Goal: Task Accomplishment & Management: Complete application form

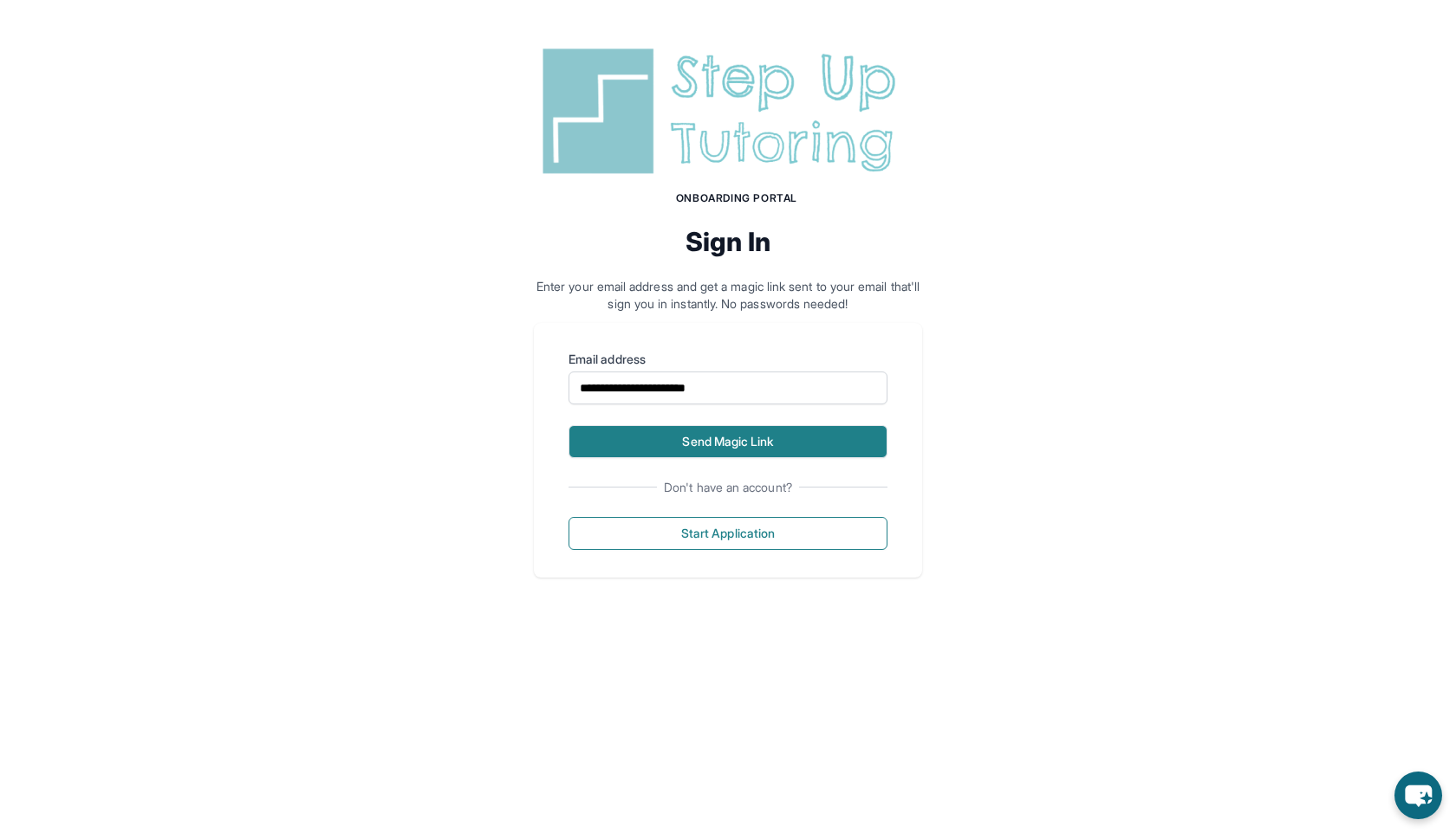
click at [764, 450] on button "Send Magic Link" at bounding box center [728, 442] width 319 height 33
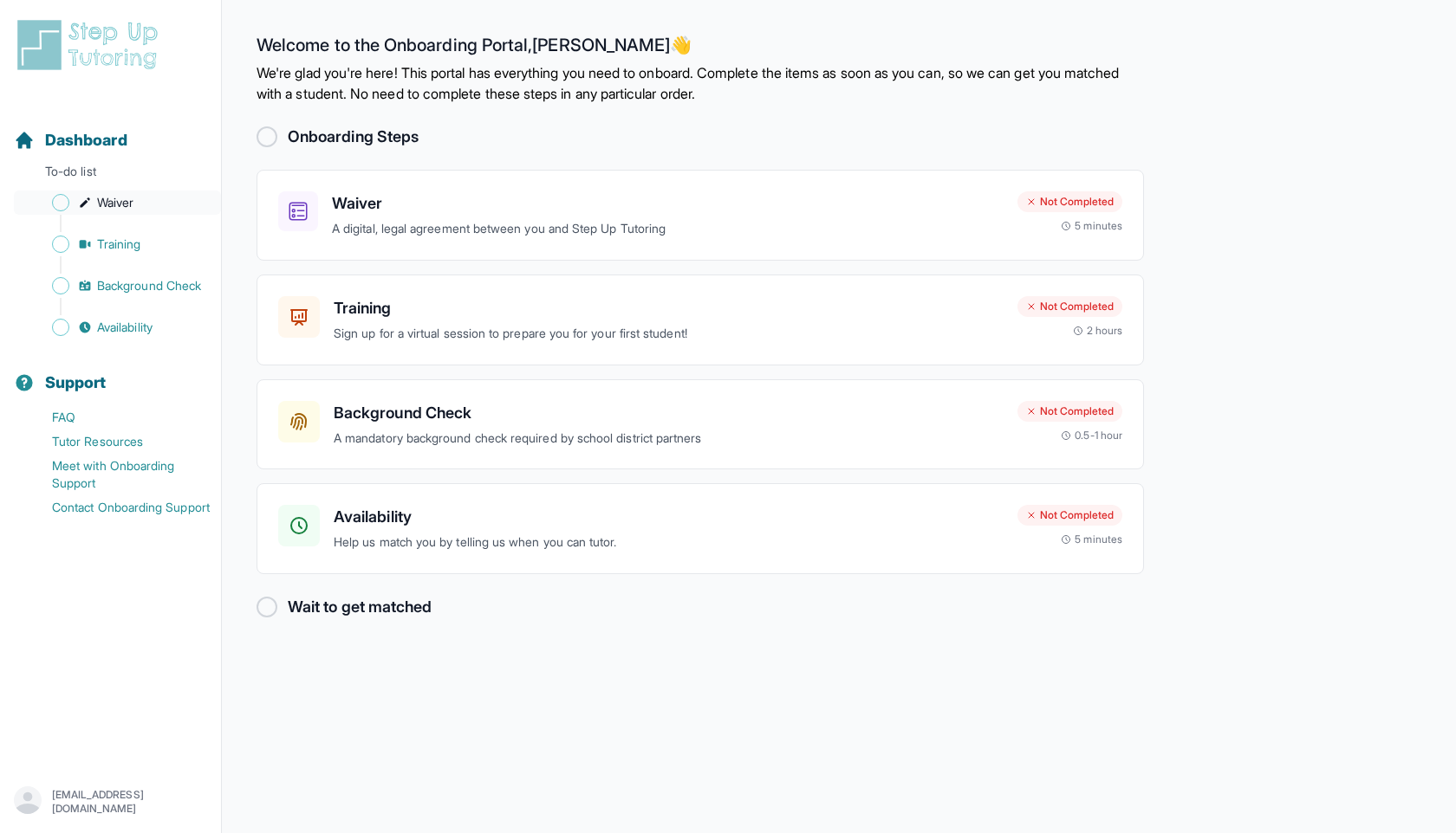
click at [131, 198] on span "Waiver" at bounding box center [115, 202] width 36 height 17
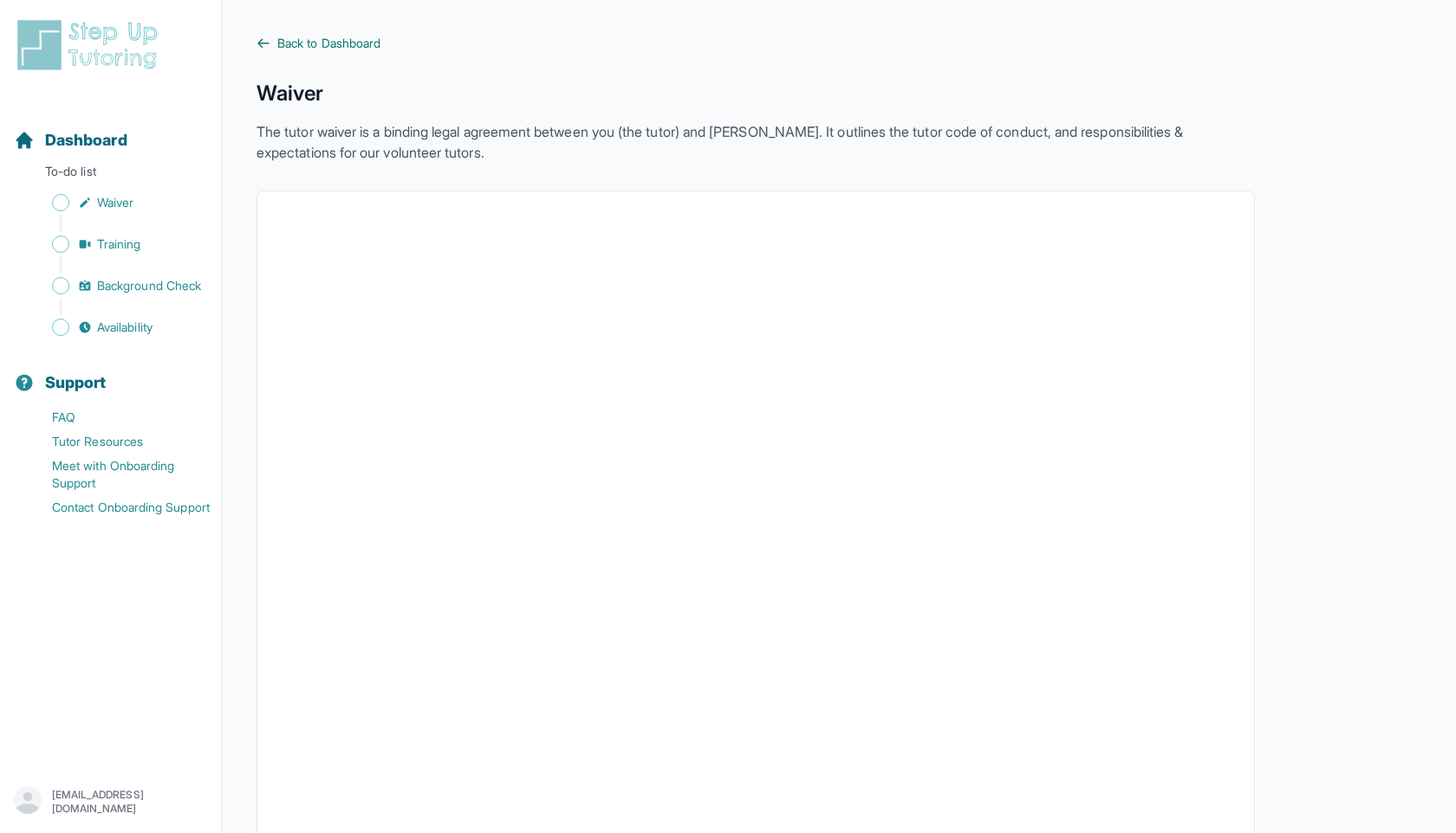
click at [348, 48] on span "Back to Dashboard" at bounding box center [328, 43] width 103 height 17
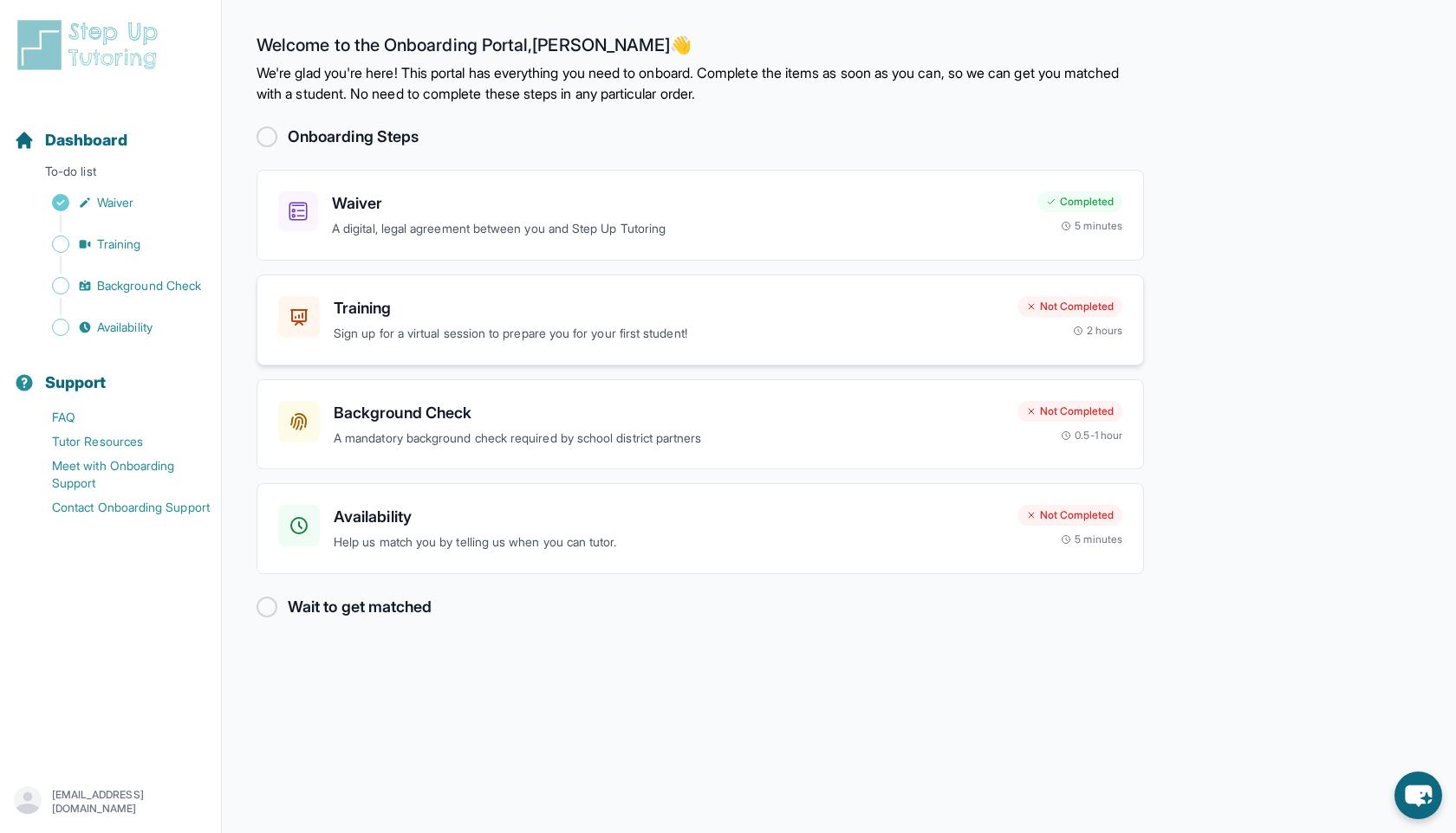
click at [428, 320] on div "Training Sign up for a virtual session to prepare you for your first student!" at bounding box center [669, 319] width 670 height 48
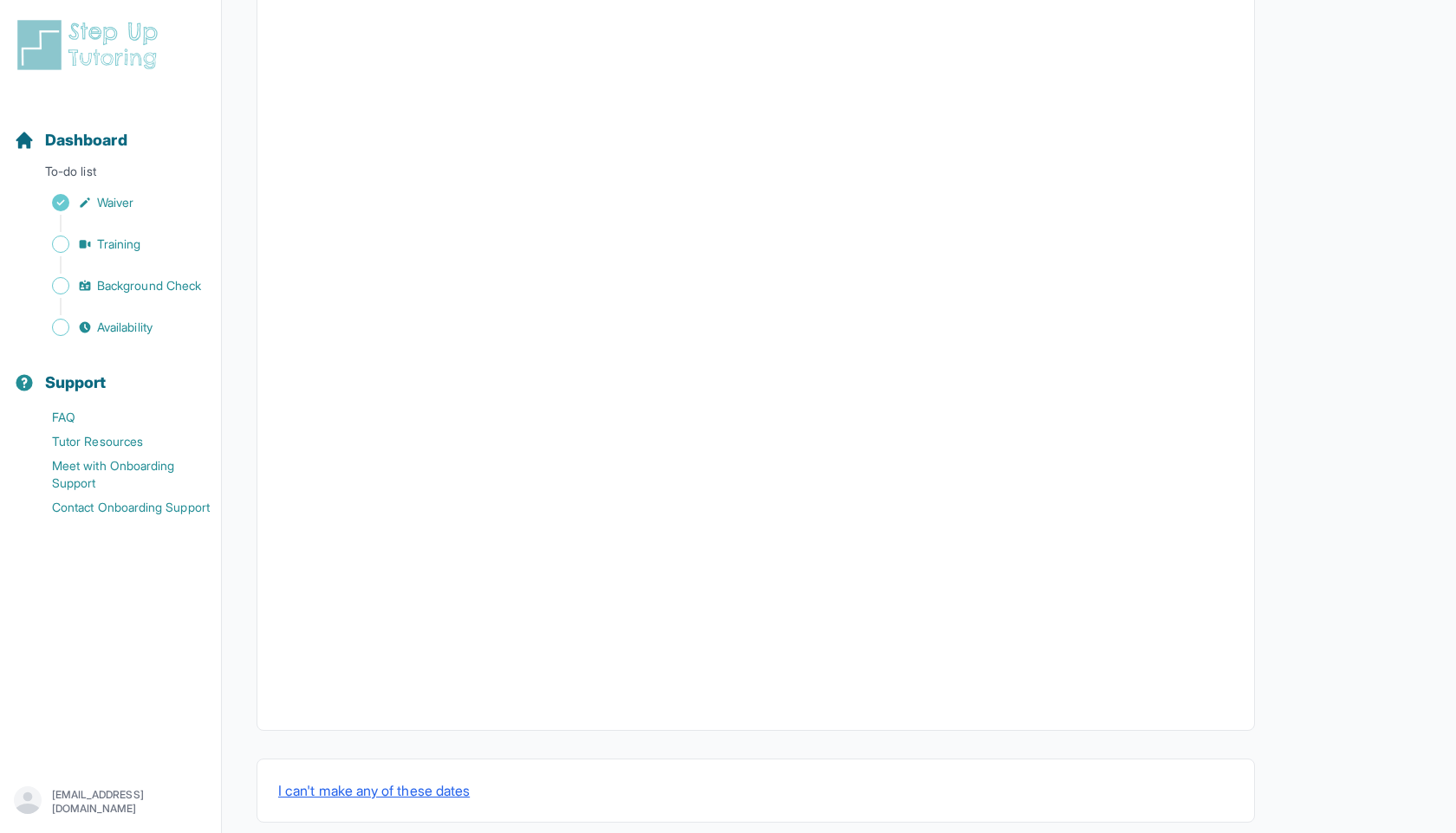
scroll to position [376, 0]
click at [470, 780] on button "I can't make any of these dates" at bounding box center [373, 776] width 192 height 21
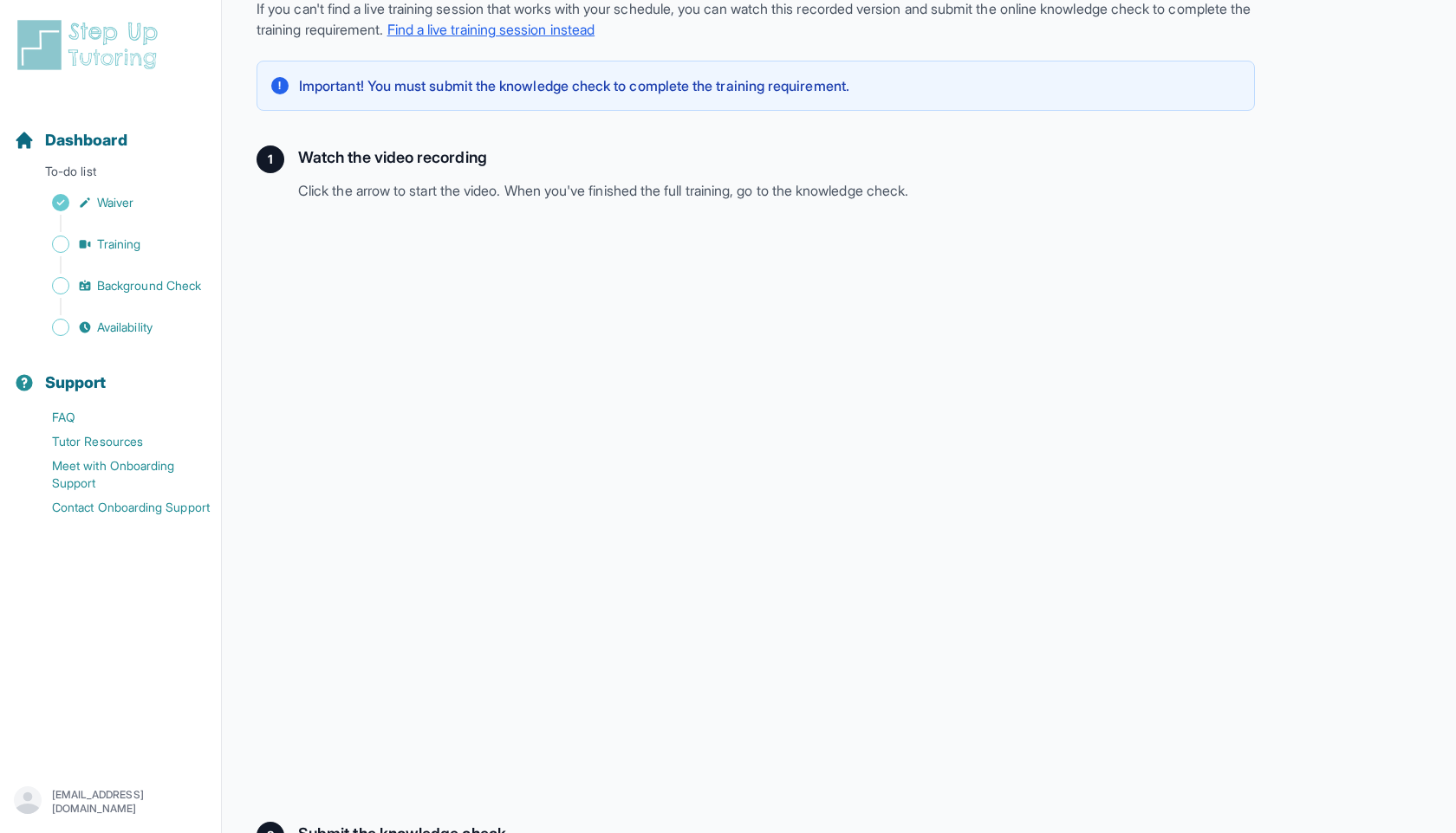
scroll to position [257, 0]
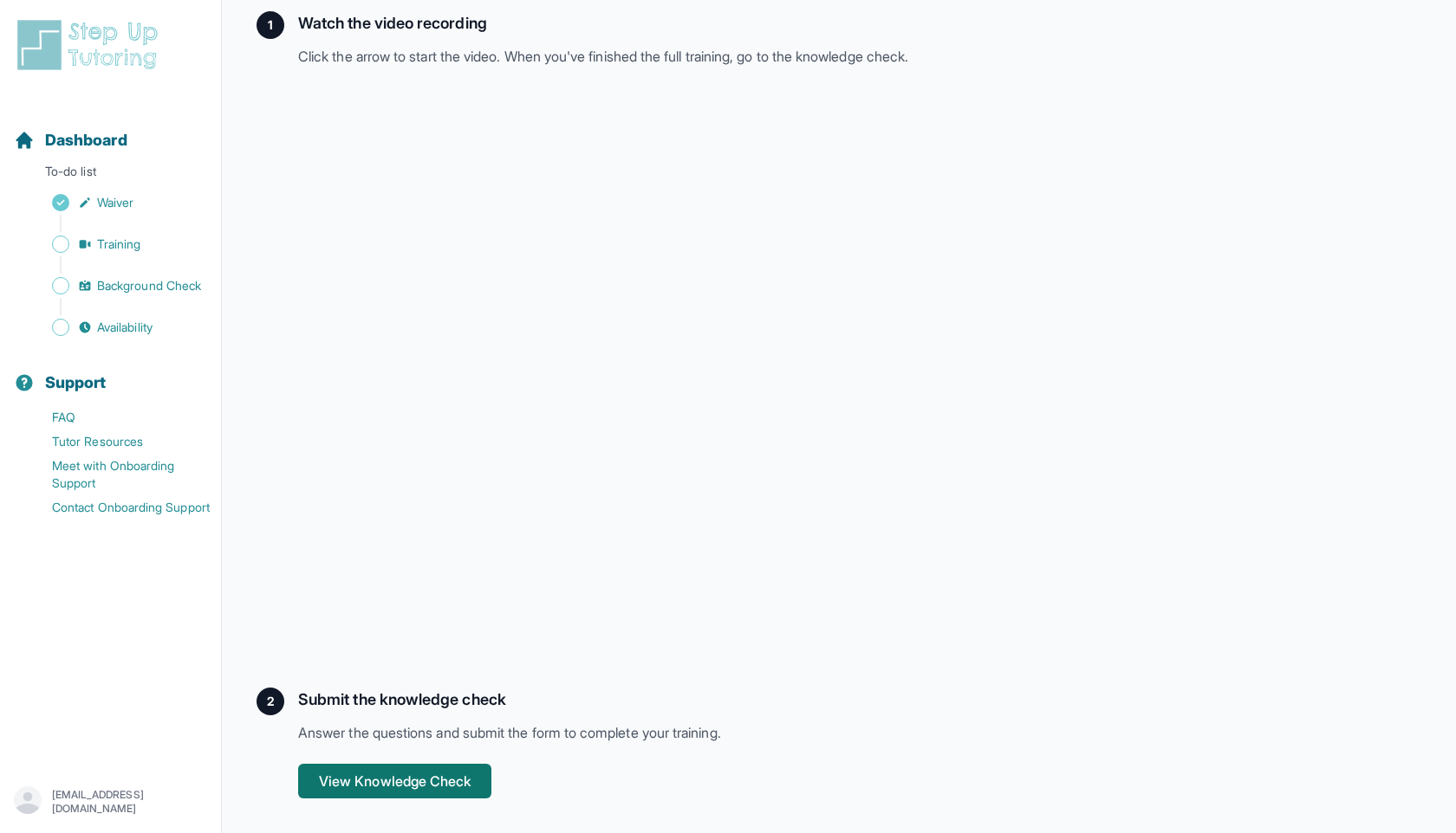
click at [375, 772] on button "View Knowledge Check" at bounding box center [394, 781] width 193 height 35
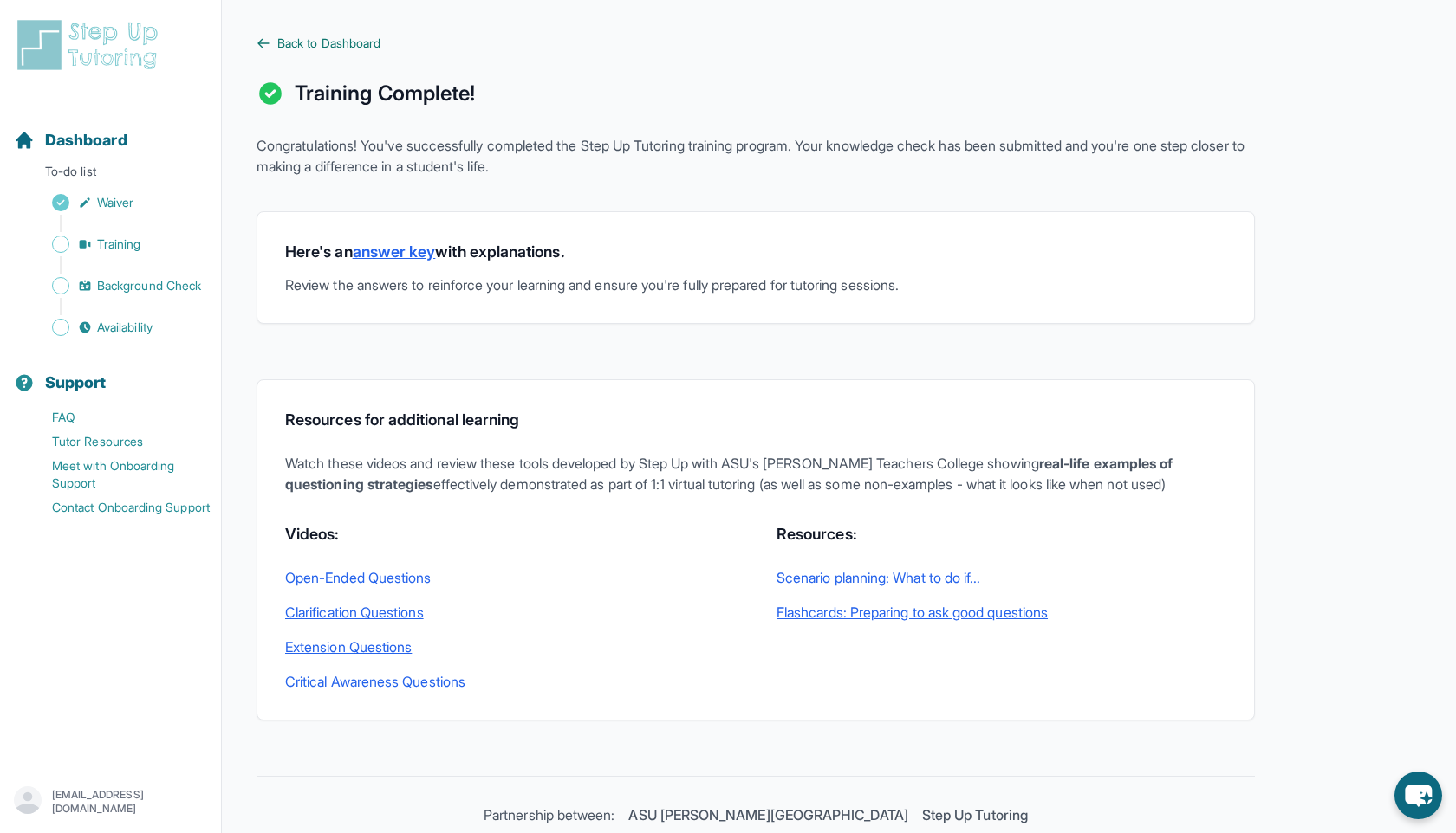
click at [341, 37] on span "Back to Dashboard" at bounding box center [328, 43] width 103 height 17
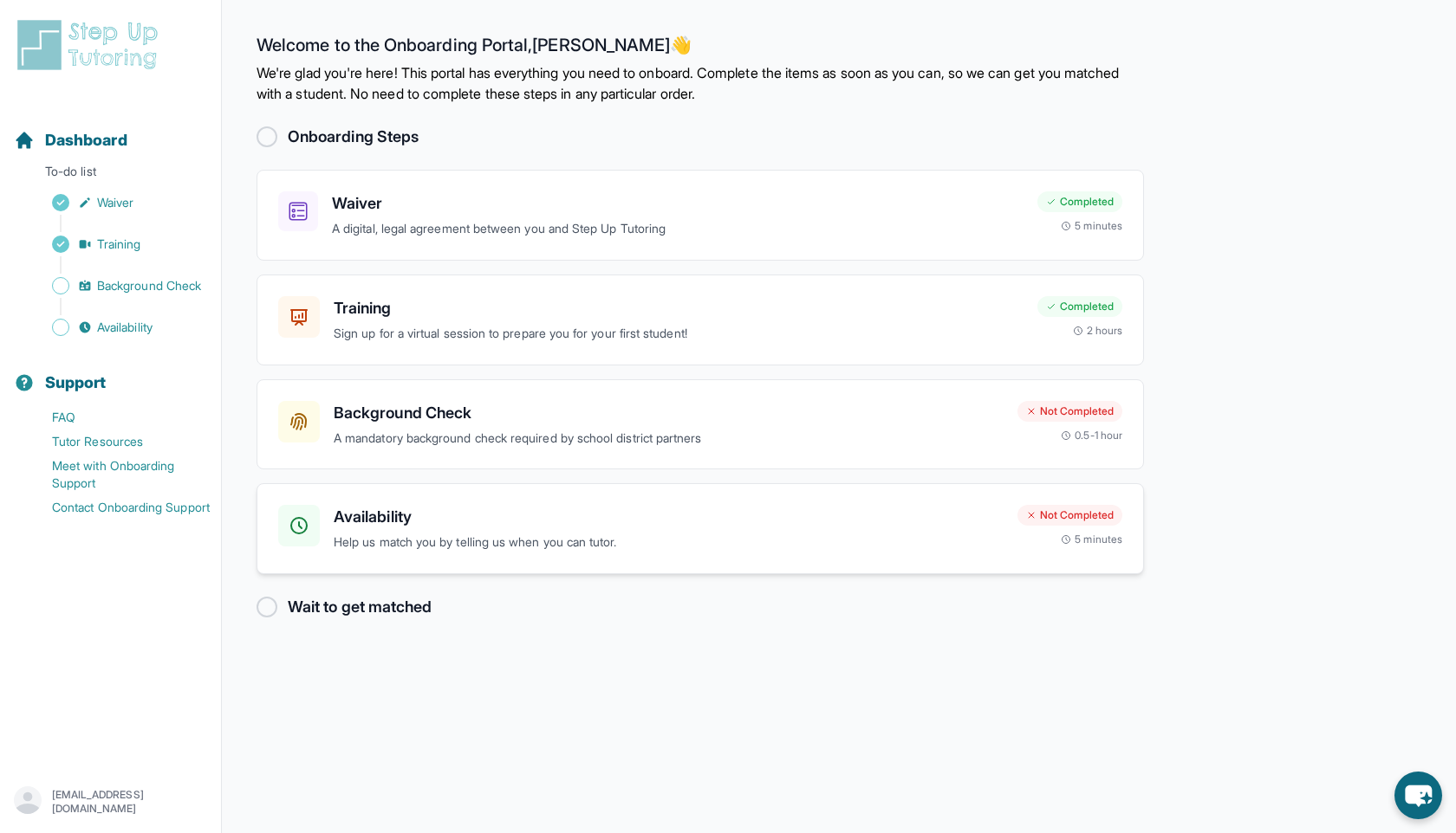
click at [401, 539] on p "Help us match you by telling us when you can tutor." at bounding box center [669, 542] width 670 height 20
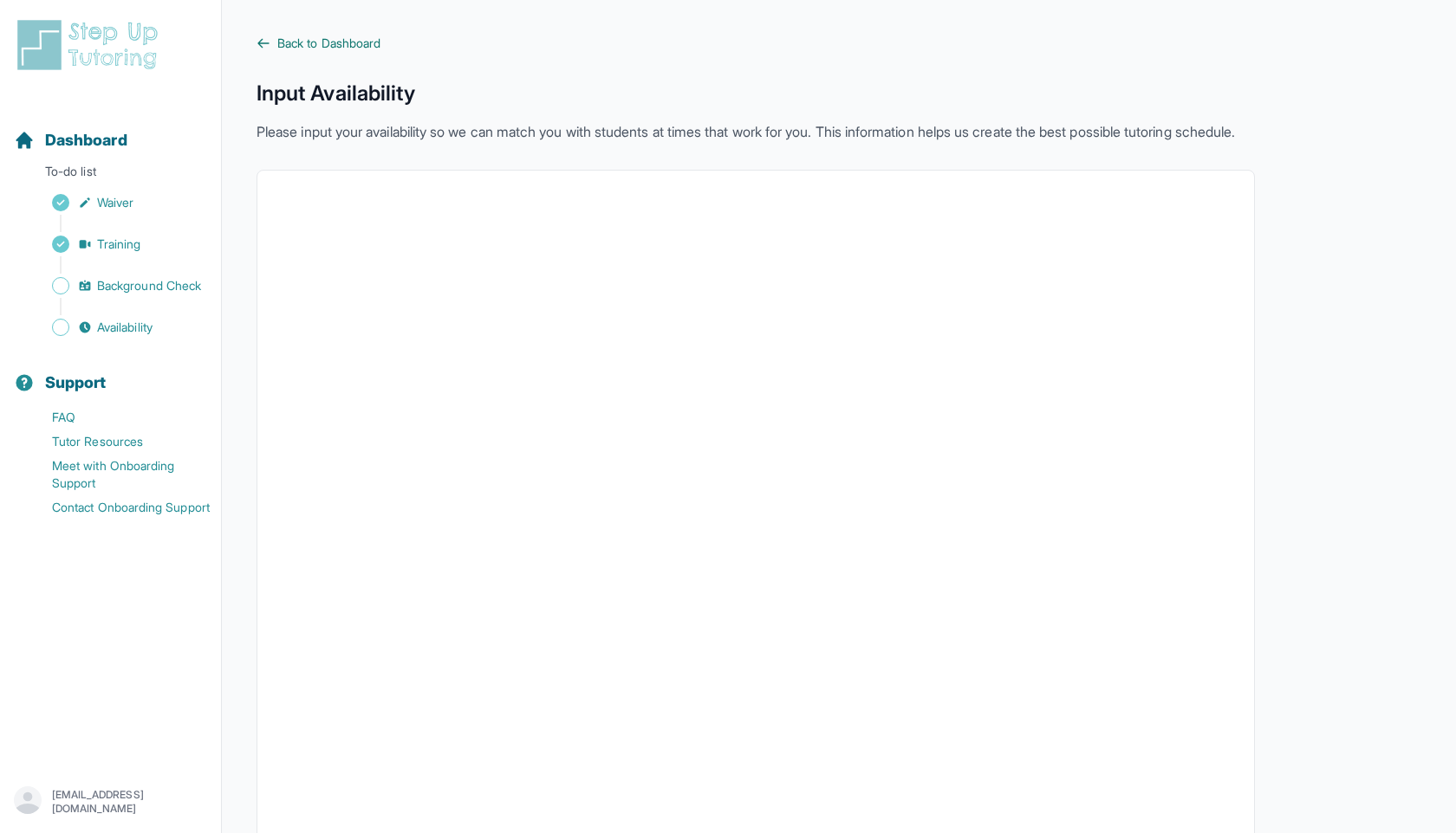
click at [321, 48] on span "Back to Dashboard" at bounding box center [328, 43] width 103 height 17
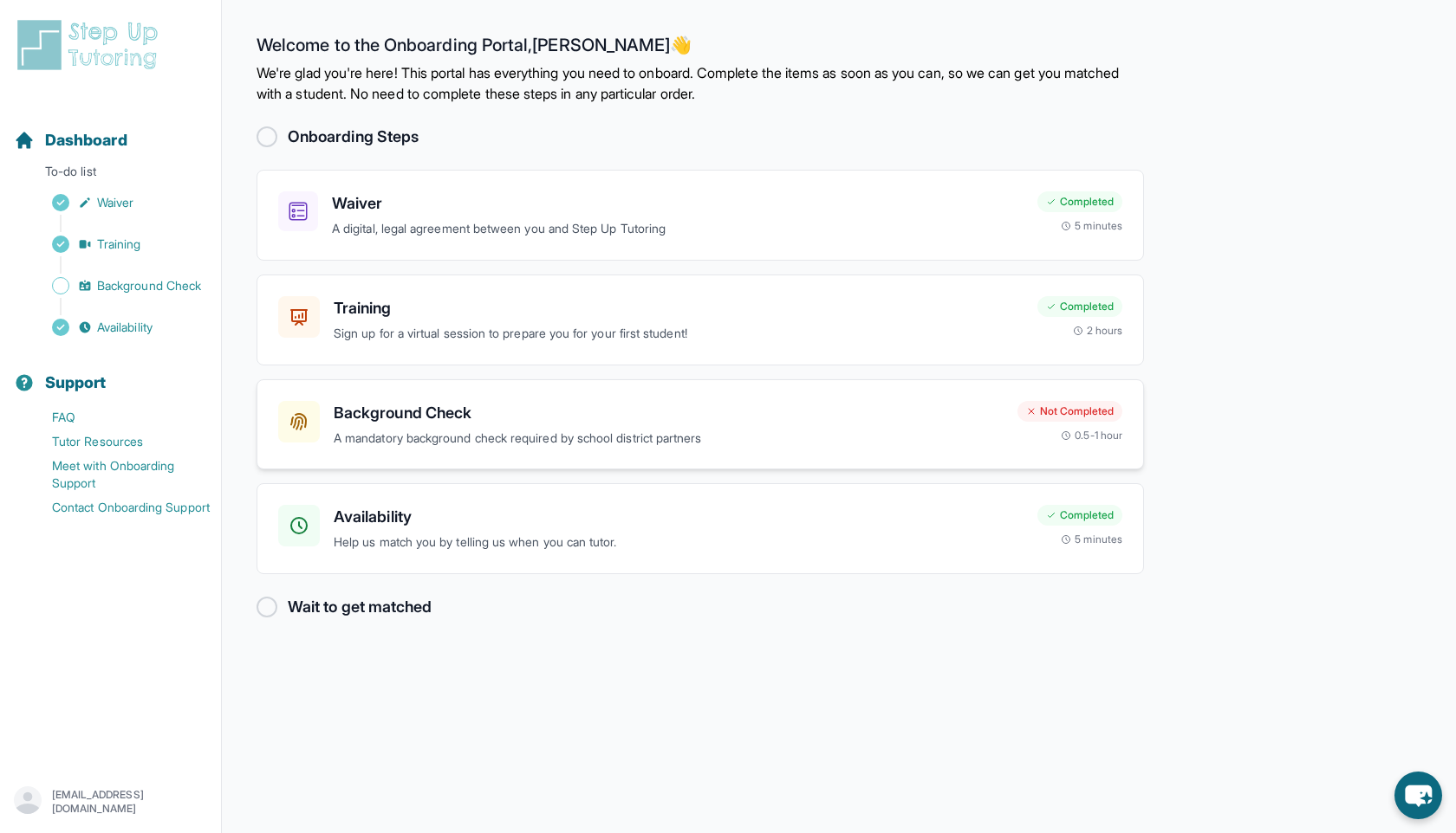
click at [407, 416] on h3 "Background Check" at bounding box center [669, 413] width 670 height 24
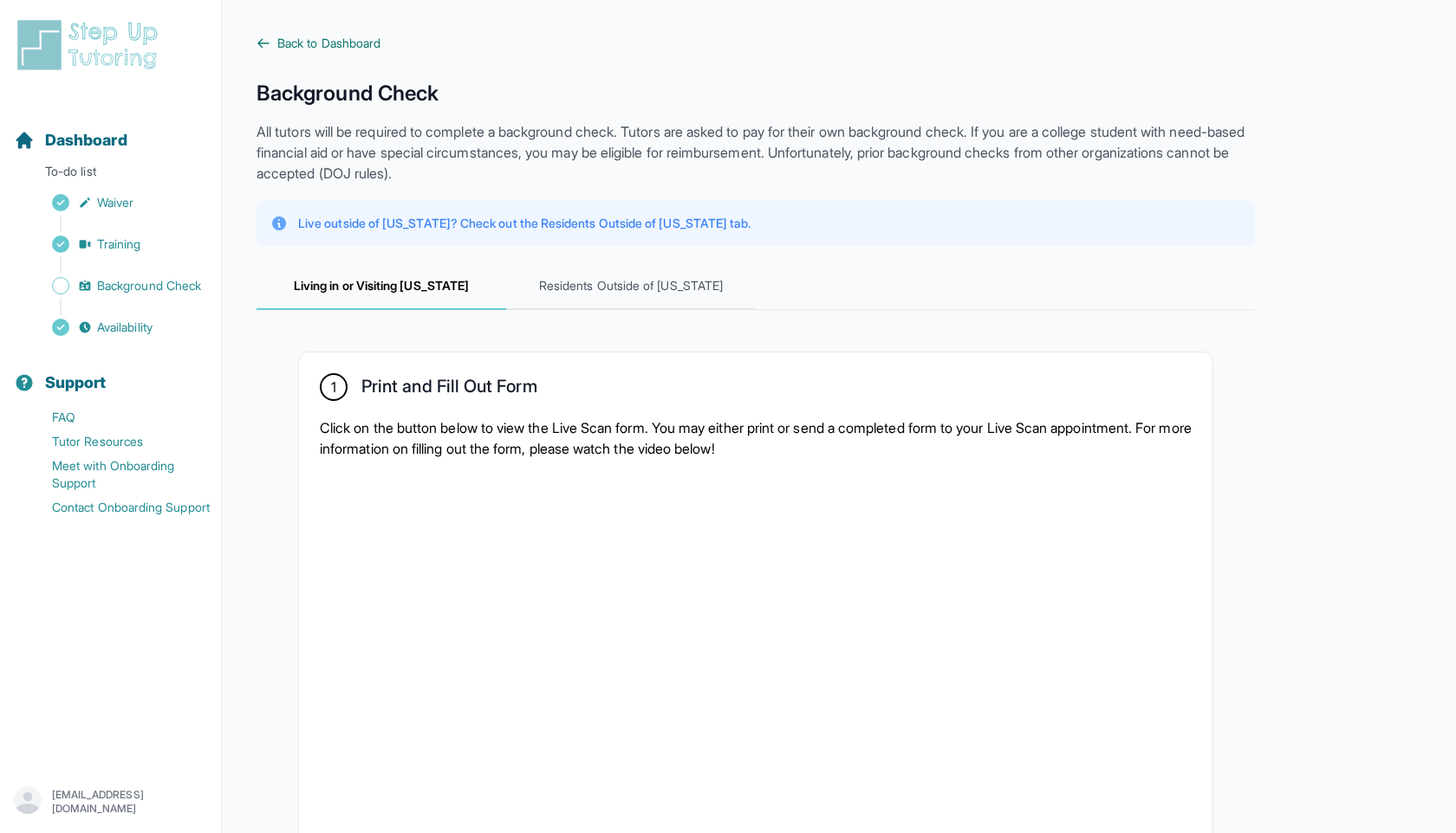
click at [302, 50] on span "Back to Dashboard" at bounding box center [328, 43] width 103 height 17
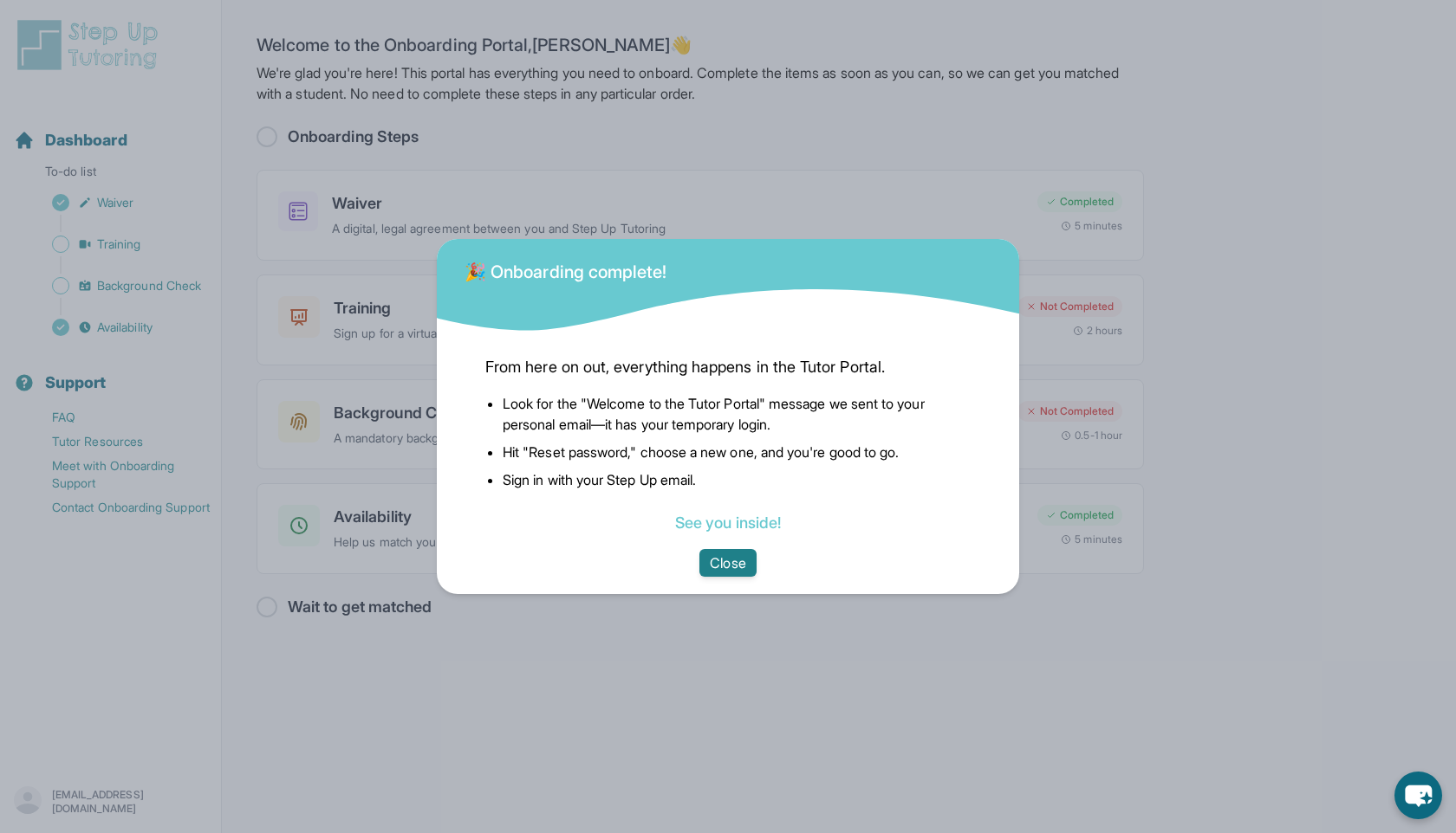
click at [742, 563] on button "Close" at bounding box center [727, 562] width 57 height 28
click at [730, 560] on button "Close" at bounding box center [727, 562] width 57 height 28
